Goal: Information Seeking & Learning: Learn about a topic

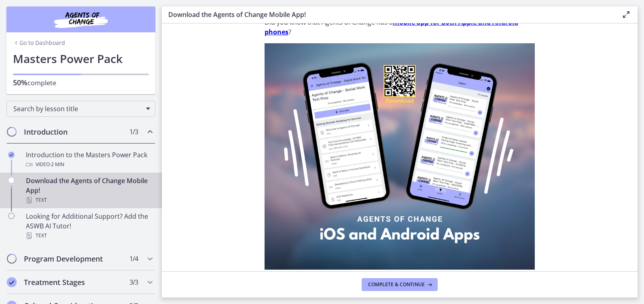
scroll to position [40, 0]
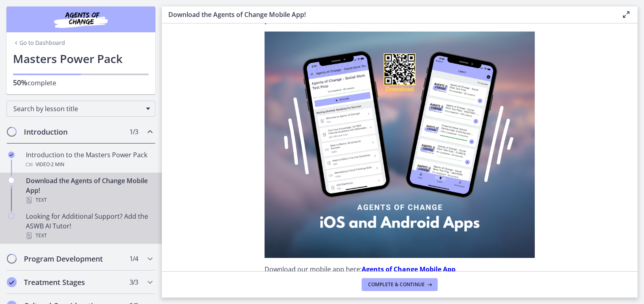
click at [56, 226] on div "Looking for Additional Support? Add the ASWB AI Tutor! Text" at bounding box center [89, 225] width 126 height 29
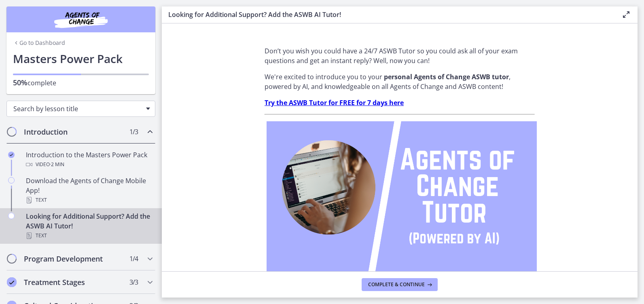
click at [144, 106] on div "Search by lesson title" at bounding box center [80, 109] width 149 height 16
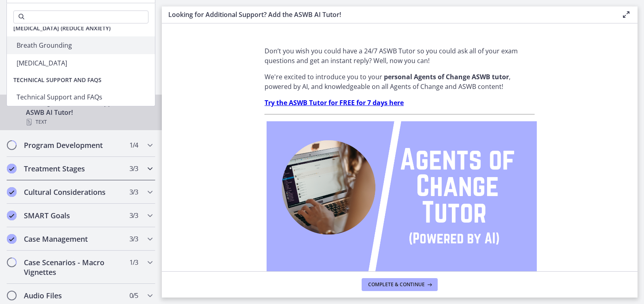
scroll to position [112, 0]
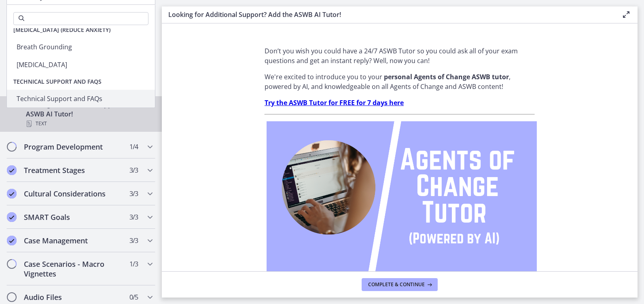
click at [181, 75] on section "Don’t you wish you could have a 24/7 ASWB Tutor so you could ask all of your ex…" at bounding box center [400, 147] width 476 height 248
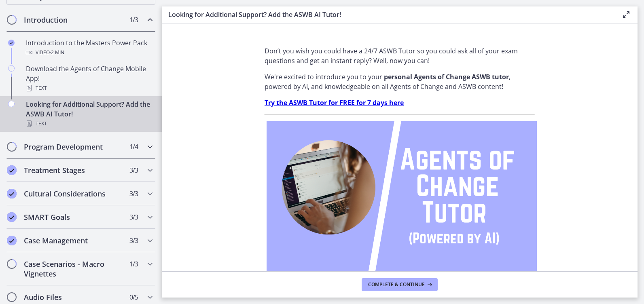
click at [12, 145] on span "Chapters" at bounding box center [12, 147] width 8 height 8
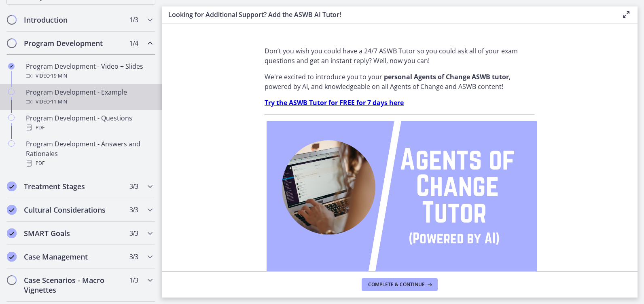
click at [35, 96] on div "Program Development - Example Video · 11 min" at bounding box center [89, 96] width 126 height 19
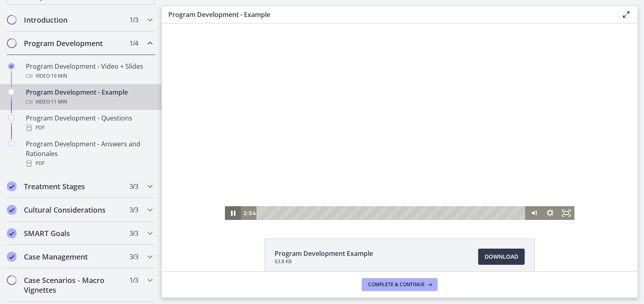
click at [231, 214] on icon "Pause" at bounding box center [233, 213] width 4 height 5
